Goal: Transaction & Acquisition: Purchase product/service

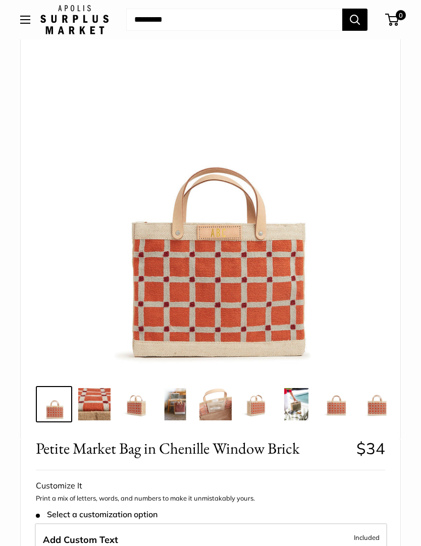
scroll to position [50, 0]
click at [135, 405] on img at bounding box center [135, 404] width 32 height 32
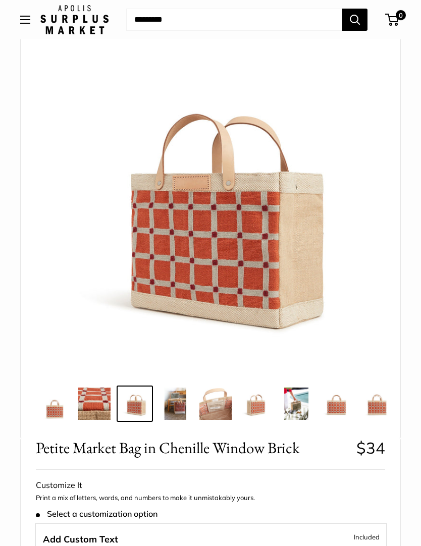
click at [98, 404] on img at bounding box center [94, 404] width 32 height 32
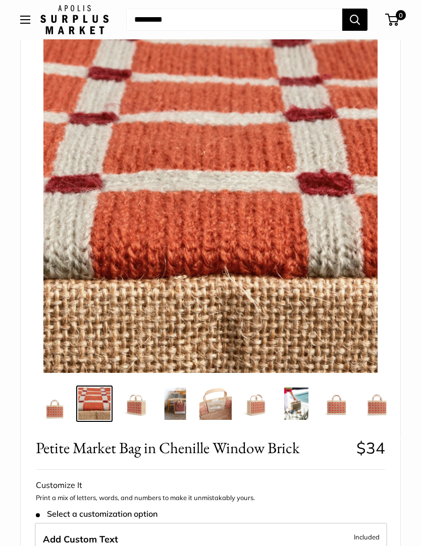
click at [135, 406] on img at bounding box center [135, 404] width 32 height 32
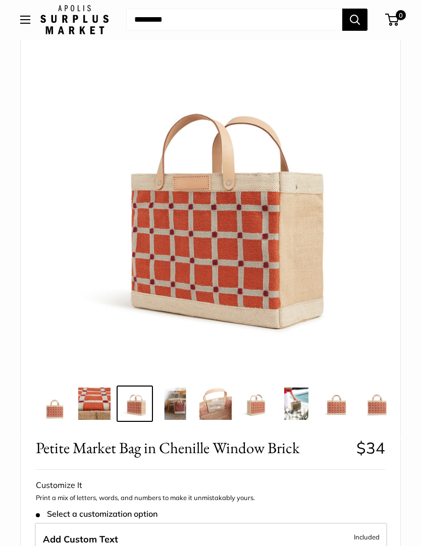
click at [178, 402] on img at bounding box center [175, 404] width 32 height 32
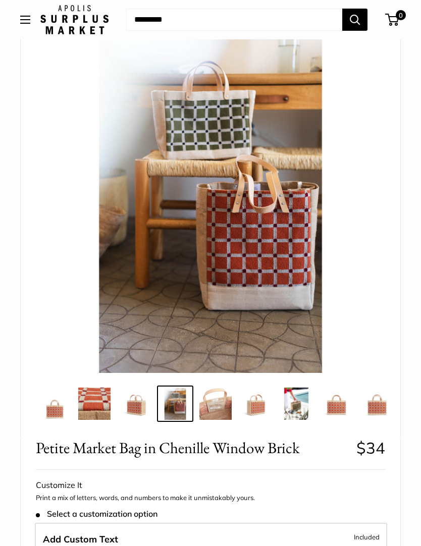
scroll to position [0, 0]
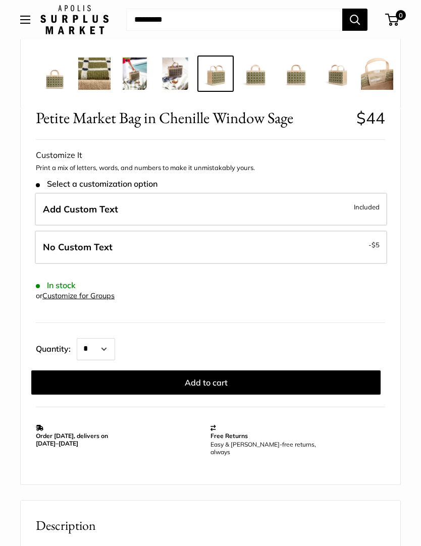
scroll to position [409, 0]
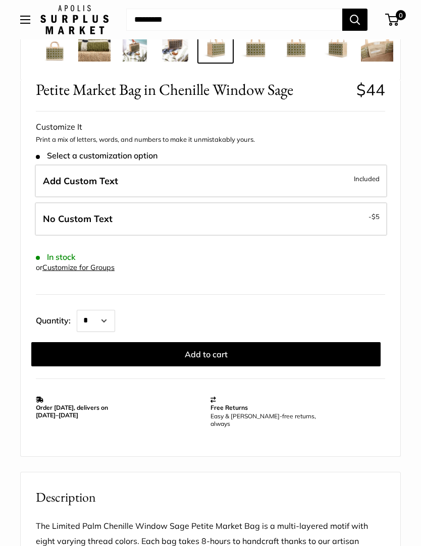
click at [367, 177] on span "Included" at bounding box center [367, 179] width 26 height 12
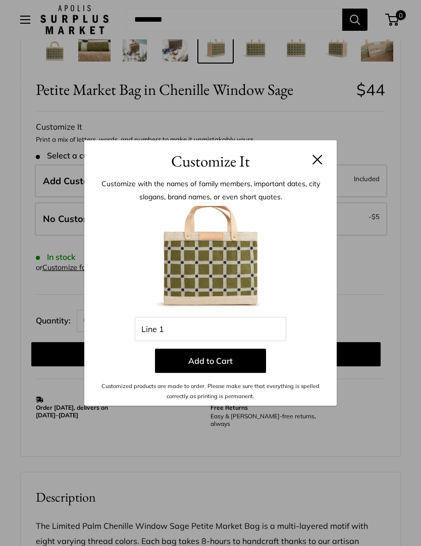
click at [223, 317] on img at bounding box center [210, 261] width 111 height 111
click at [180, 341] on input "Line 1" at bounding box center [210, 329] width 151 height 24
type input "*"
type input "***"
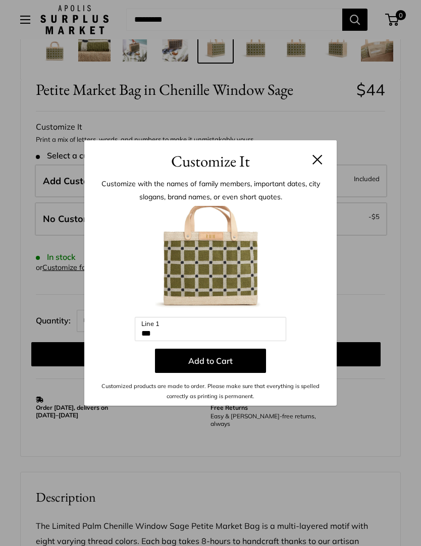
click at [223, 373] on button "Add to Cart" at bounding box center [210, 361] width 111 height 24
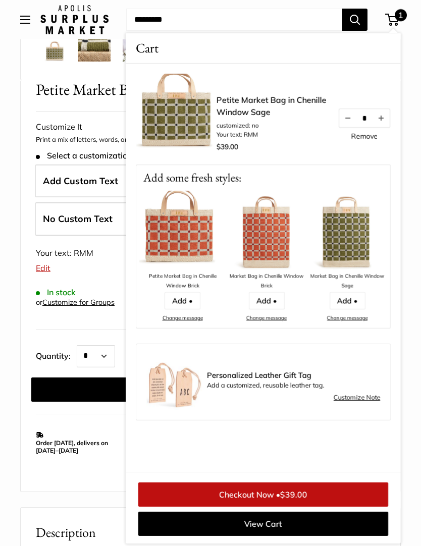
click at [72, 501] on div at bounding box center [210, 333] width 381 height 1326
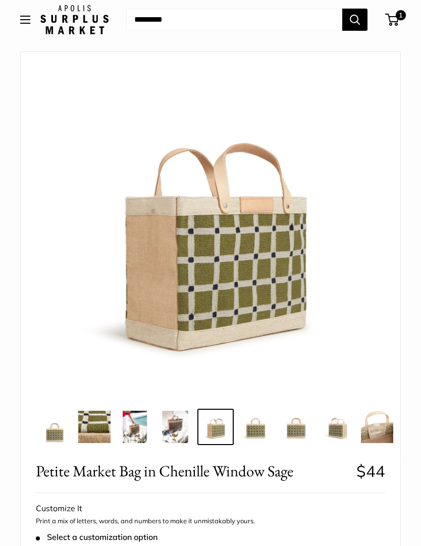
scroll to position [0, 0]
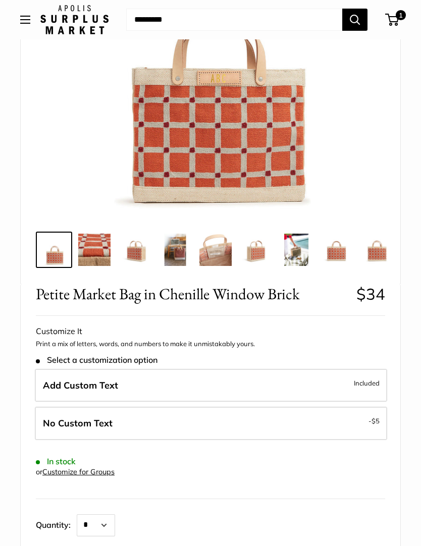
scroll to position [286, 0]
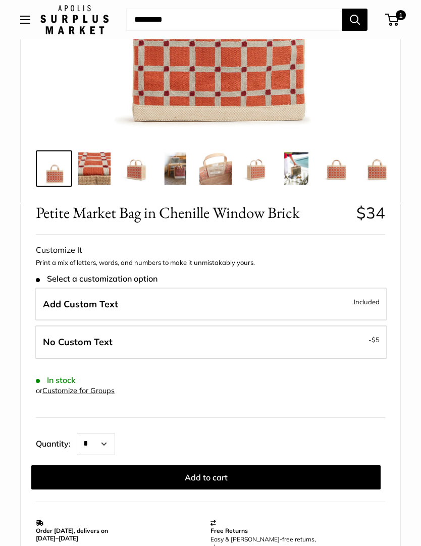
click at [310, 298] on label "Add Custom Text Included" at bounding box center [211, 304] width 352 height 33
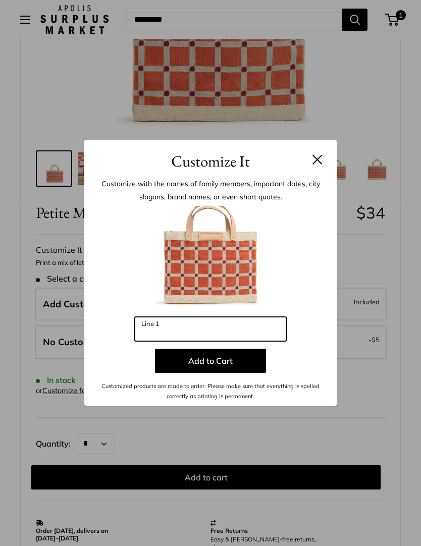
click at [201, 341] on input "Line 1" at bounding box center [210, 329] width 151 height 24
type input "***"
click at [208, 373] on button "Add to Cart" at bounding box center [210, 361] width 111 height 24
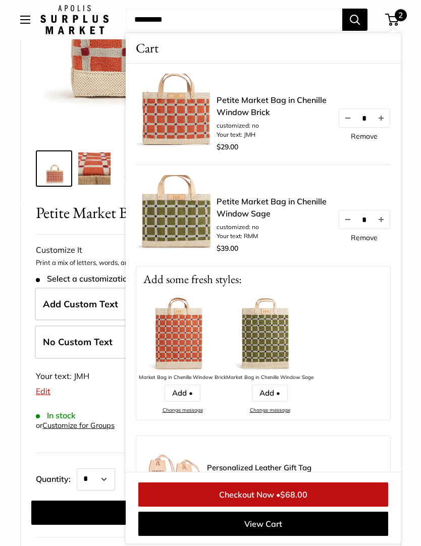
click at [77, 456] on form "Customize It Print a mix of letters, words, and numbers to make it unmistakably…" at bounding box center [210, 384] width 349 height 282
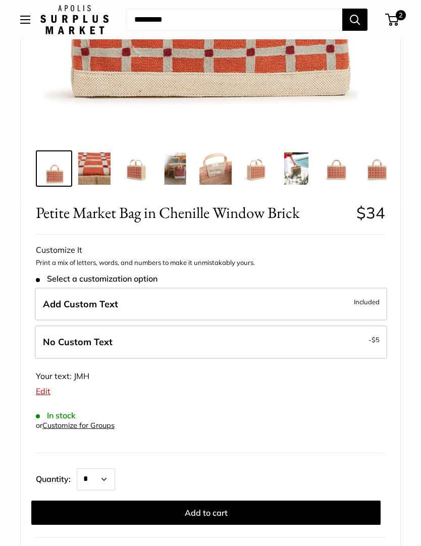
click at [349, 301] on label "Add Custom Text Included" at bounding box center [211, 304] width 352 height 33
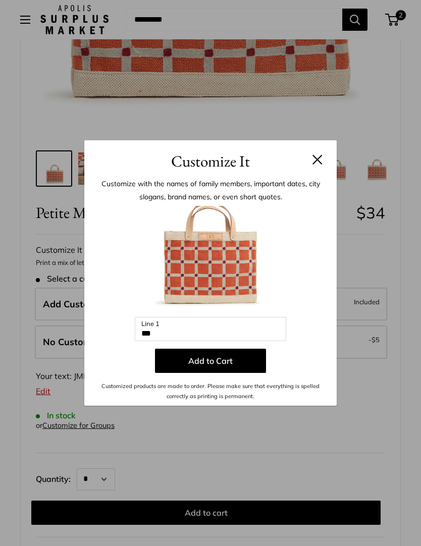
click at [317, 165] on button at bounding box center [317, 159] width 10 height 10
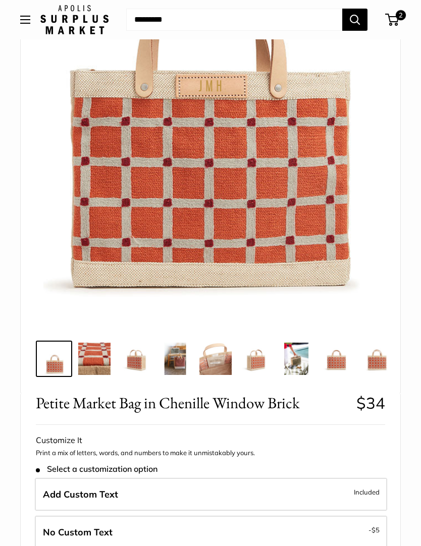
scroll to position [0, 0]
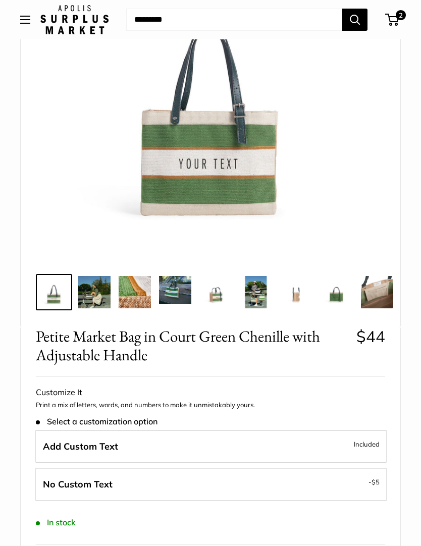
scroll to position [136, 0]
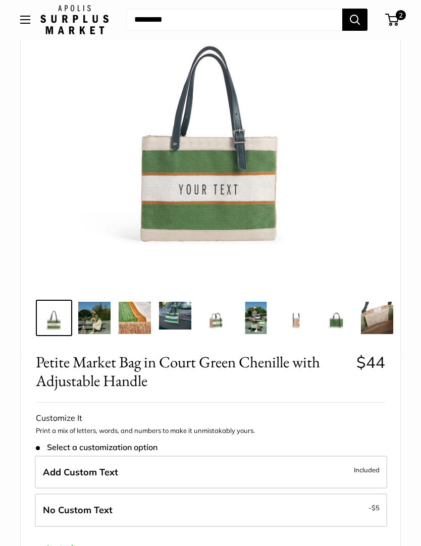
click at [99, 324] on img at bounding box center [94, 318] width 32 height 32
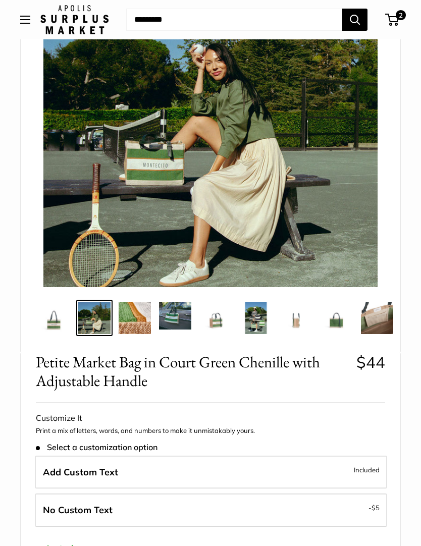
click at [128, 324] on img at bounding box center [135, 318] width 32 height 32
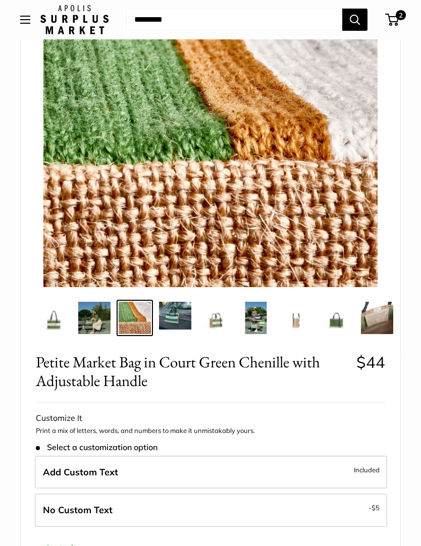
click at [176, 321] on img at bounding box center [175, 316] width 32 height 28
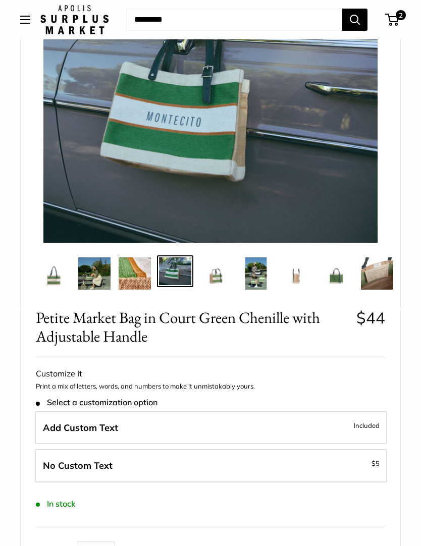
click at [221, 272] on img at bounding box center [215, 273] width 32 height 32
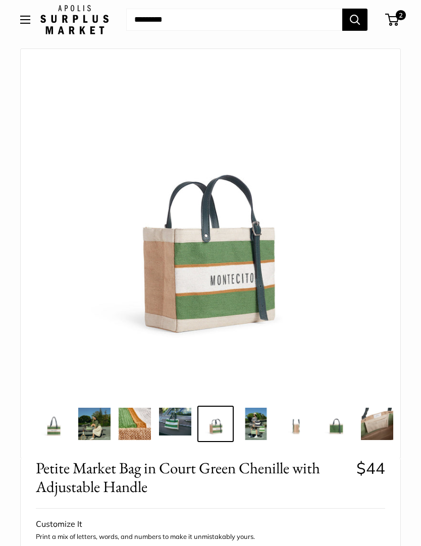
scroll to position [0, 0]
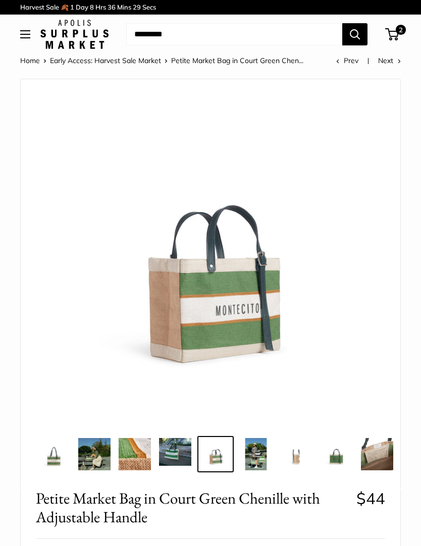
click at [262, 449] on img at bounding box center [256, 454] width 32 height 32
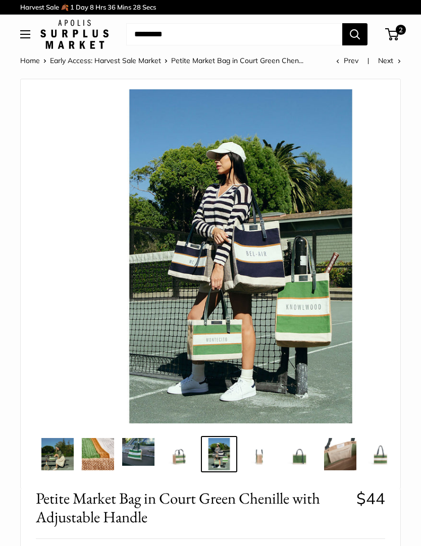
scroll to position [0, 37]
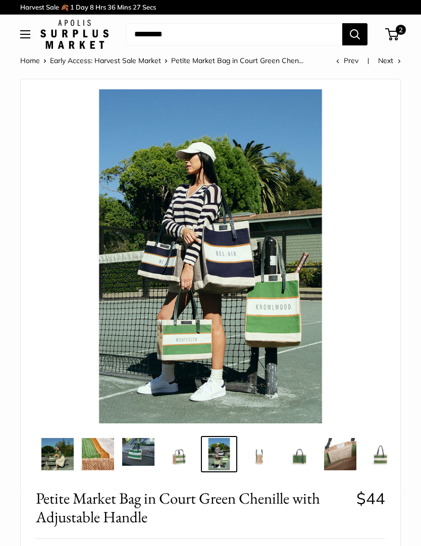
click at [261, 454] on img at bounding box center [259, 454] width 32 height 32
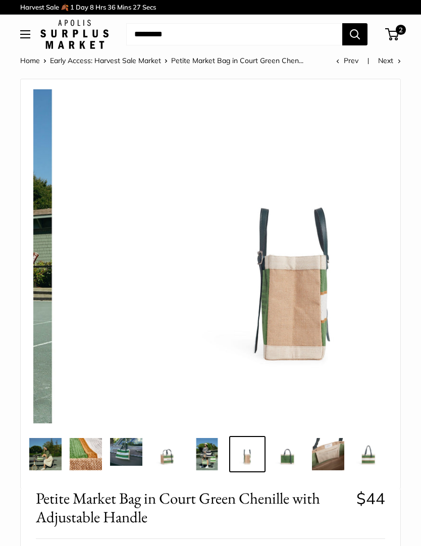
scroll to position [0, 50]
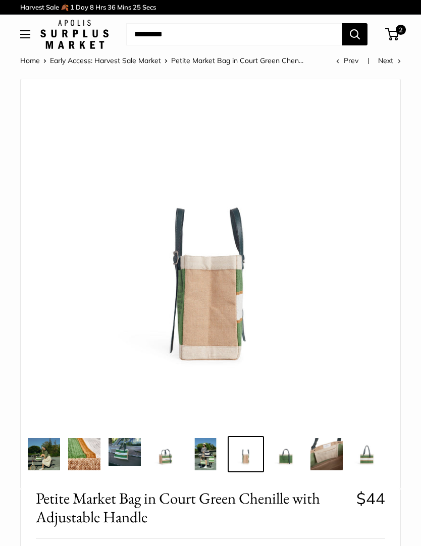
click at [288, 457] on img at bounding box center [286, 454] width 32 height 32
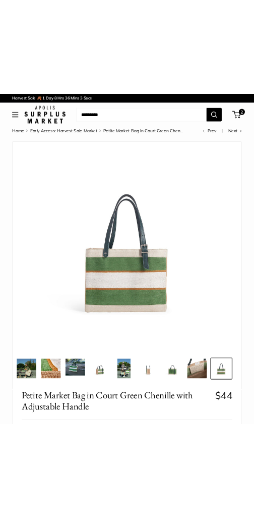
scroll to position [0, 32]
